Goal: Information Seeking & Learning: Learn about a topic

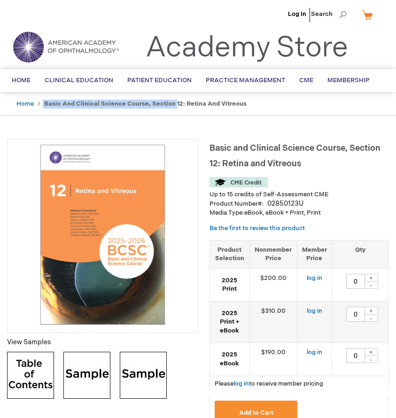
drag, startPoint x: 43, startPoint y: 102, endPoint x: 172, endPoint y: 100, distance: 129.1
click at [172, 101] on ul "Home Basic and Clinical Science Course, Section 12: Retina and Vitreous" at bounding box center [197, 103] width 377 height 23
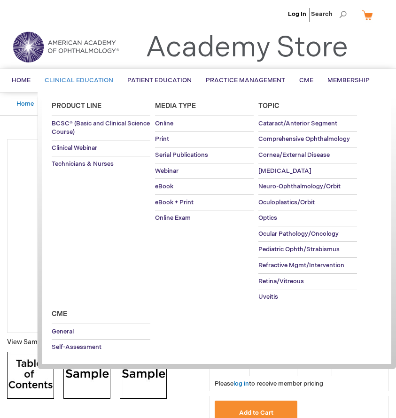
copy ul "Basic and Clinical Science Course, Section"
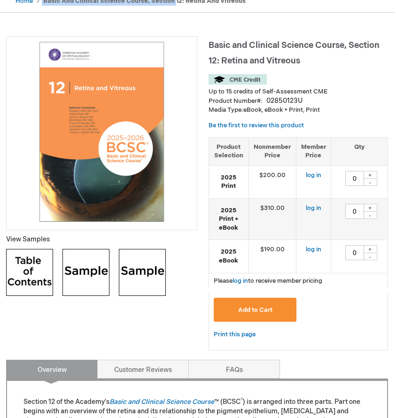
scroll to position [0, 1]
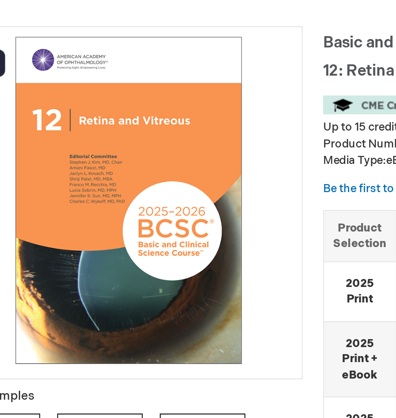
click at [171, 169] on img at bounding box center [101, 234] width 181 height 181
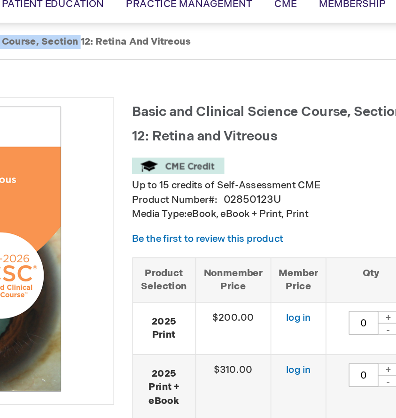
scroll to position [0, 2]
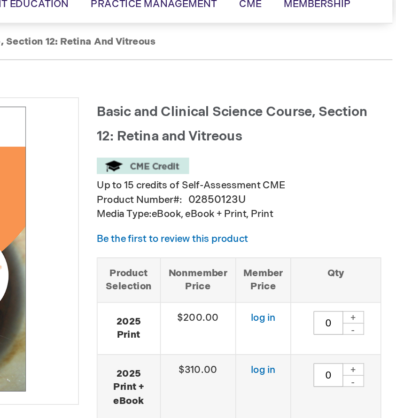
click at [330, 161] on h1 "Basic and Clinical Science Course, Section 12: Retina and Vitreous" at bounding box center [296, 154] width 179 height 31
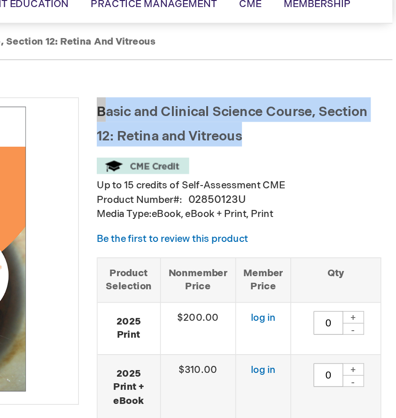
drag, startPoint x: 315, startPoint y: 161, endPoint x: 207, endPoint y: 146, distance: 108.6
click at [207, 146] on h1 "Basic and Clinical Science Course, Section 12: Retina and Vitreous" at bounding box center [296, 154] width 179 height 31
copy span "Basic and Clinical Science Course, Section 12: Retina and Vitreous"
